Goal: Task Accomplishment & Management: Use online tool/utility

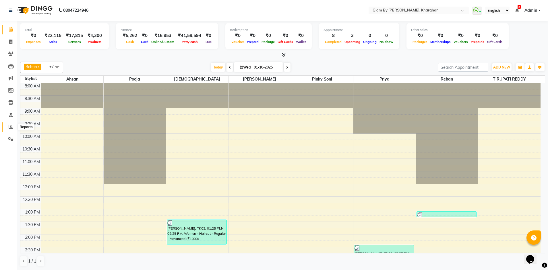
click at [9, 129] on icon at bounding box center [11, 127] width 4 height 4
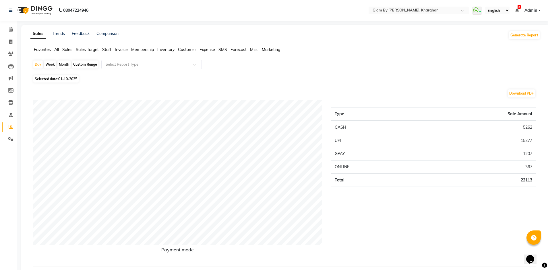
click at [63, 65] on div "Month" at bounding box center [63, 65] width 13 height 8
select select "10"
select select "2025"
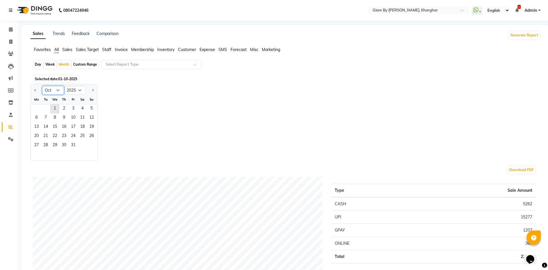
click at [57, 90] on select "Jan Feb Mar Apr May Jun [DATE] Aug Sep Oct Nov Dec" at bounding box center [53, 90] width 22 height 9
select select "9"
click at [42, 86] on select "Jan Feb Mar Apr May Jun [DATE] Aug Sep Oct Nov Dec" at bounding box center [53, 90] width 22 height 9
click at [40, 110] on span "1" at bounding box center [36, 108] width 9 height 9
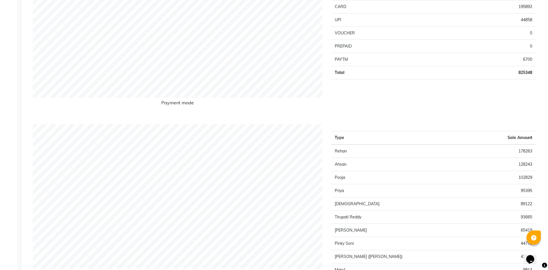
scroll to position [172, 0]
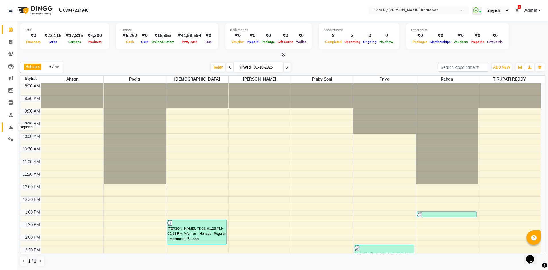
click at [10, 127] on icon at bounding box center [11, 127] width 4 height 4
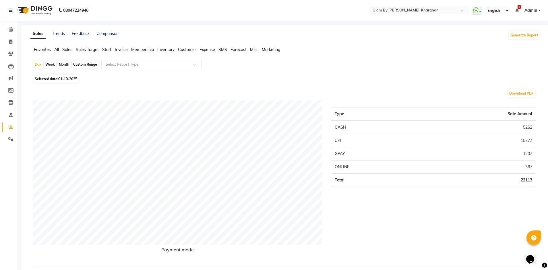
click at [64, 65] on div "Month" at bounding box center [63, 65] width 13 height 8
select select "10"
select select "2025"
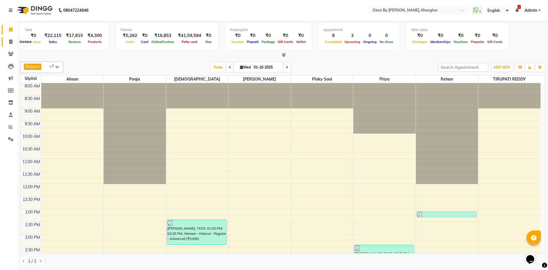
click at [12, 44] on span at bounding box center [11, 42] width 10 height 7
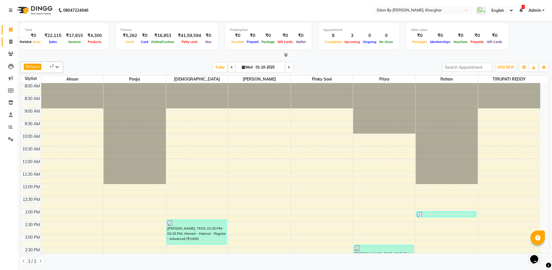
select select "service"
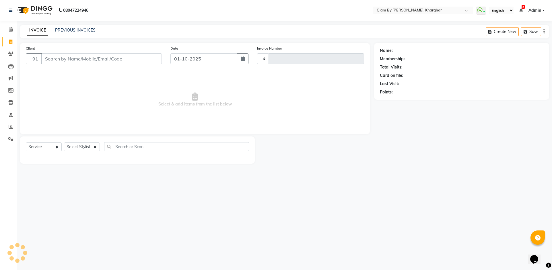
type input "1750"
select select "3992"
click at [80, 148] on select "Select Stylist [PERSON_NAME] Avi [PERSON_NAME] [PERSON_NAME] (maneger) MARUL [P…" at bounding box center [84, 147] width 40 height 9
select select "62973"
click at [64, 143] on select "Select Stylist [PERSON_NAME] Avi [PERSON_NAME] [PERSON_NAME] (maneger) MARUL [P…" at bounding box center [84, 147] width 40 height 9
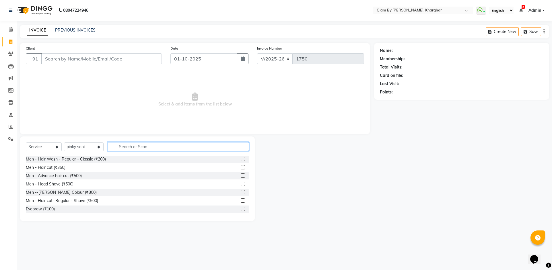
click at [150, 150] on input "text" at bounding box center [178, 146] width 141 height 9
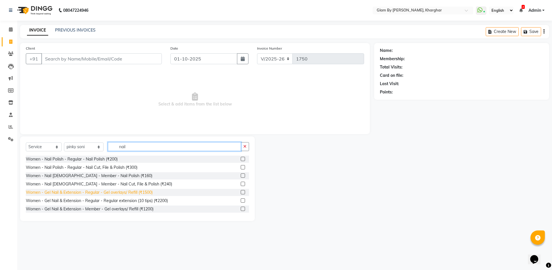
type input "nail"
click at [109, 194] on div "Women - Gel Nail & Extension - Regular - Gel overlays/ Refill (₹1500)" at bounding box center [89, 193] width 127 height 6
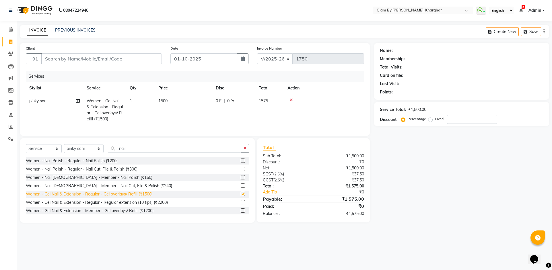
checkbox input "false"
click at [169, 103] on td "1500" at bounding box center [183, 110] width 57 height 31
select select "62973"
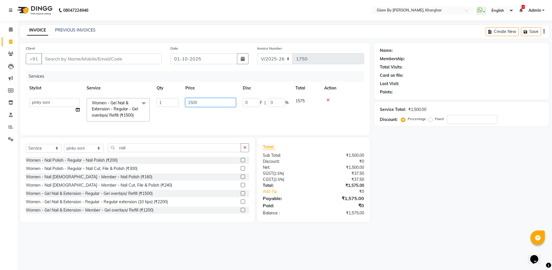
click at [211, 103] on input "1500" at bounding box center [210, 102] width 51 height 9
type input "1"
type input "500"
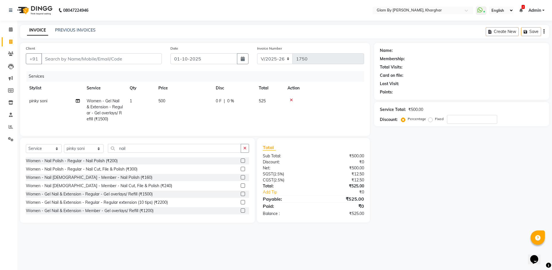
click at [184, 117] on td "500" at bounding box center [183, 110] width 57 height 31
select select "62973"
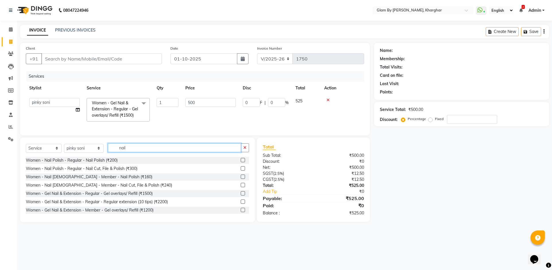
click at [132, 152] on input "nail" at bounding box center [174, 147] width 133 height 9
type input "n"
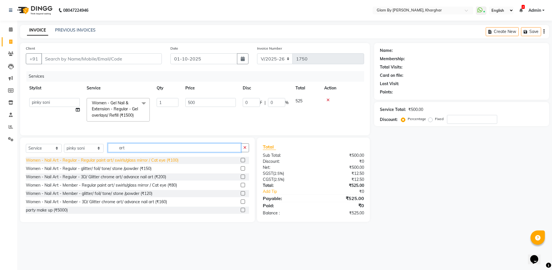
type input "art"
click at [66, 164] on div "Women - Nail Art - Regular - Regular paint art/ swirls/glass mirror / Cat eye (…" at bounding box center [102, 161] width 153 height 6
checkbox input "false"
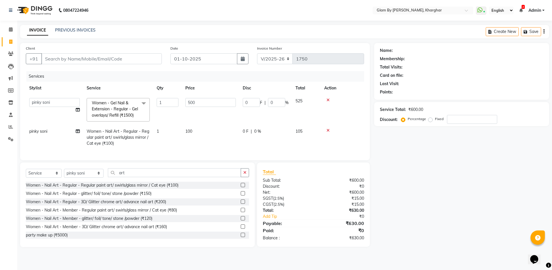
click at [193, 133] on td "100" at bounding box center [210, 137] width 57 height 25
select select "62973"
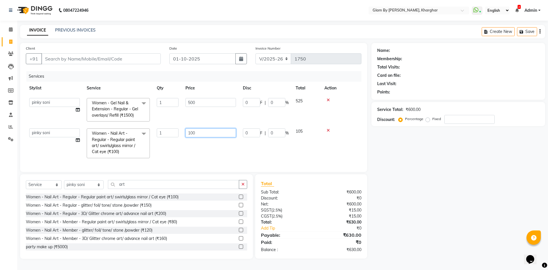
click at [201, 134] on input "100" at bounding box center [210, 133] width 51 height 9
type input "1"
type input "320"
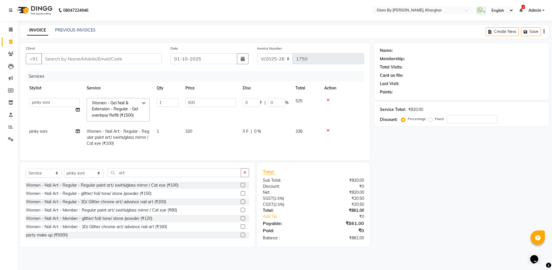
click at [186, 148] on td "320" at bounding box center [210, 137] width 57 height 25
select select "62973"
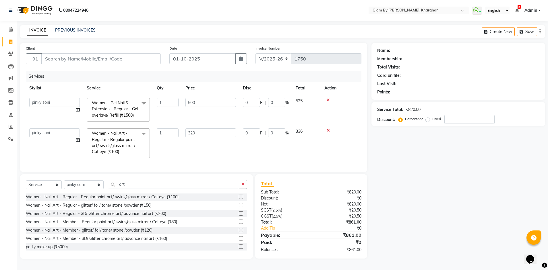
scroll to position [2, 0]
click at [175, 152] on td "1" at bounding box center [167, 143] width 29 height 37
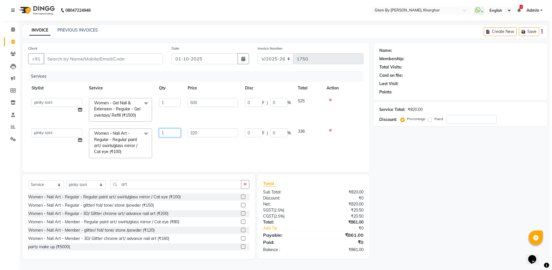
scroll to position [0, 0]
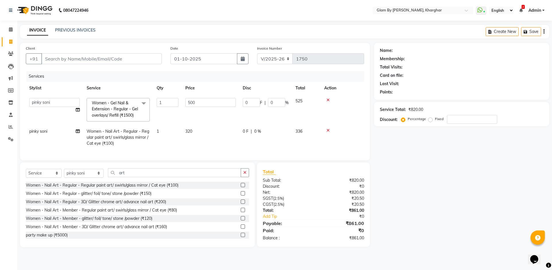
click at [445, 193] on div "Name: Membership: Total Visits: Card on file: Last Visit: Points: Service Total…" at bounding box center [463, 145] width 179 height 204
